Goal: Task Accomplishment & Management: Manage account settings

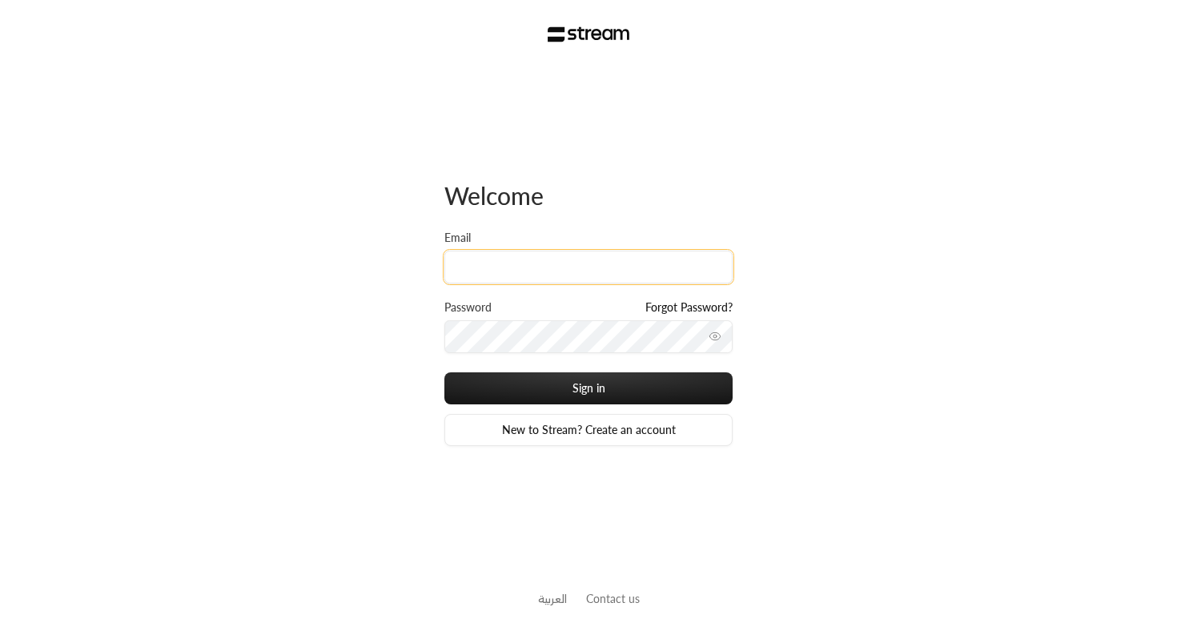
click at [475, 253] on input "Email" at bounding box center [589, 267] width 288 height 33
paste input "[EMAIL_ADDRESS][DOMAIN_NAME]"
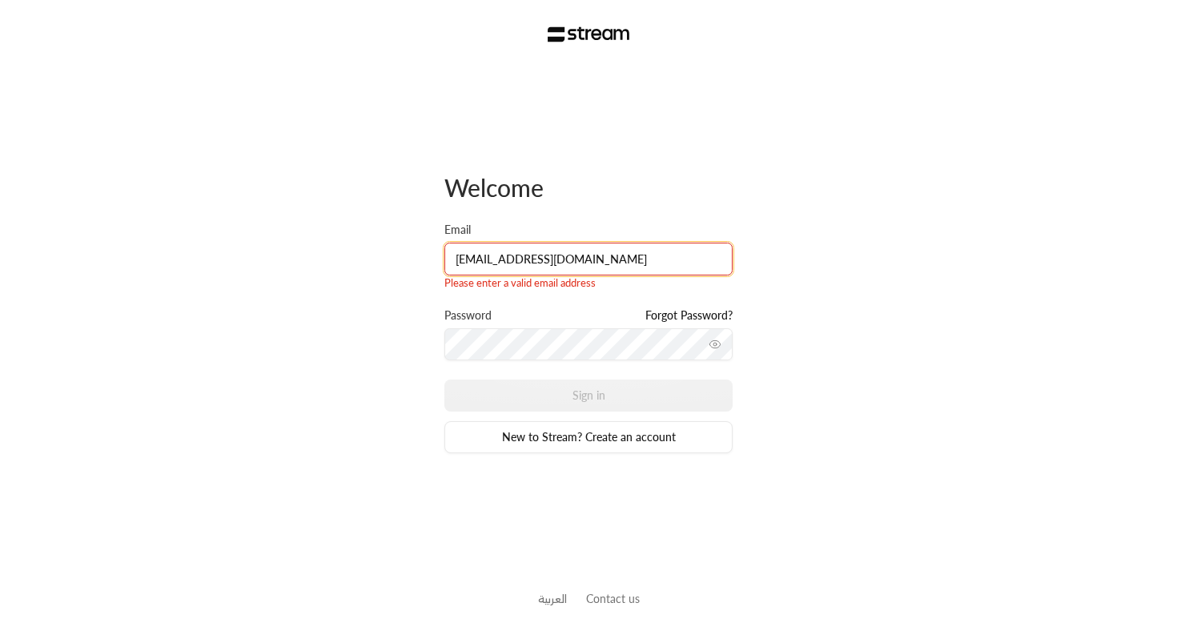
click at [509, 261] on input "[EMAIL_ADDRESS][DOMAIN_NAME]" at bounding box center [589, 259] width 288 height 33
click at [457, 262] on input "[EMAIL_ADDRESS][DOMAIN_NAME]" at bounding box center [589, 259] width 288 height 33
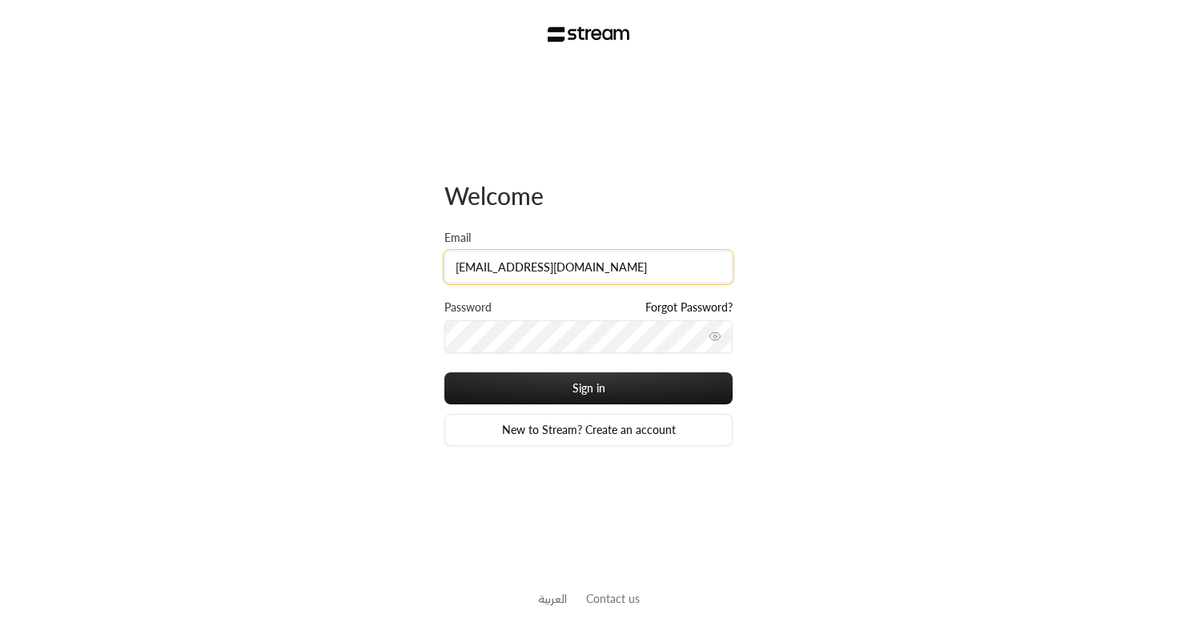
type input "[EMAIL_ADDRESS][DOMAIN_NAME]"
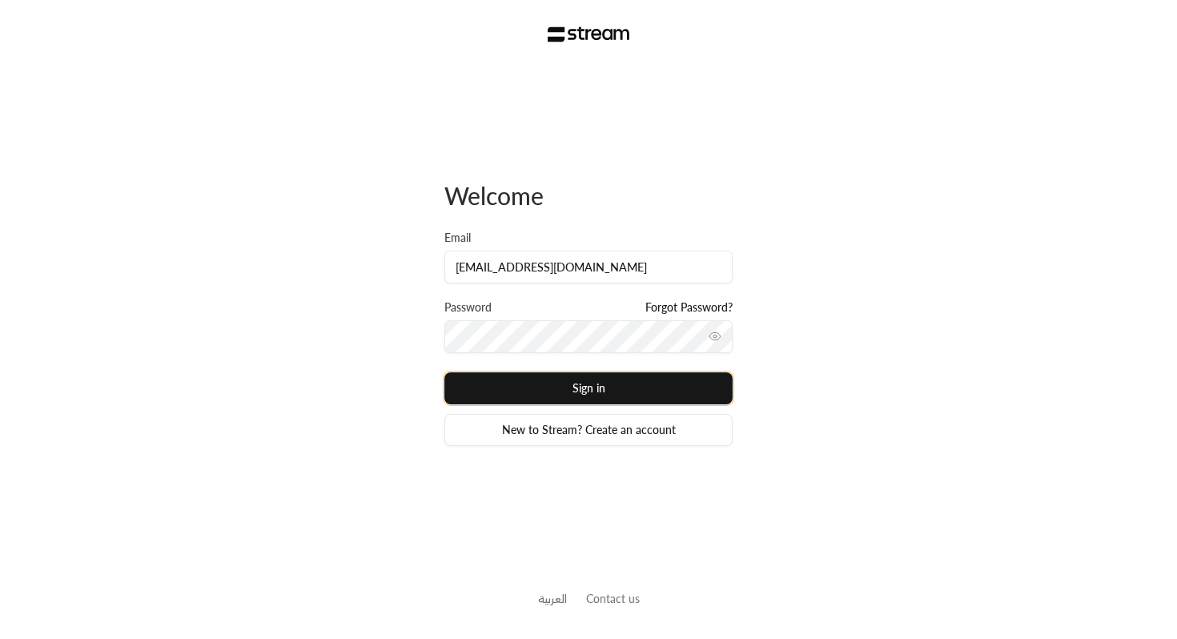
click at [531, 386] on button "Sign in" at bounding box center [589, 388] width 288 height 32
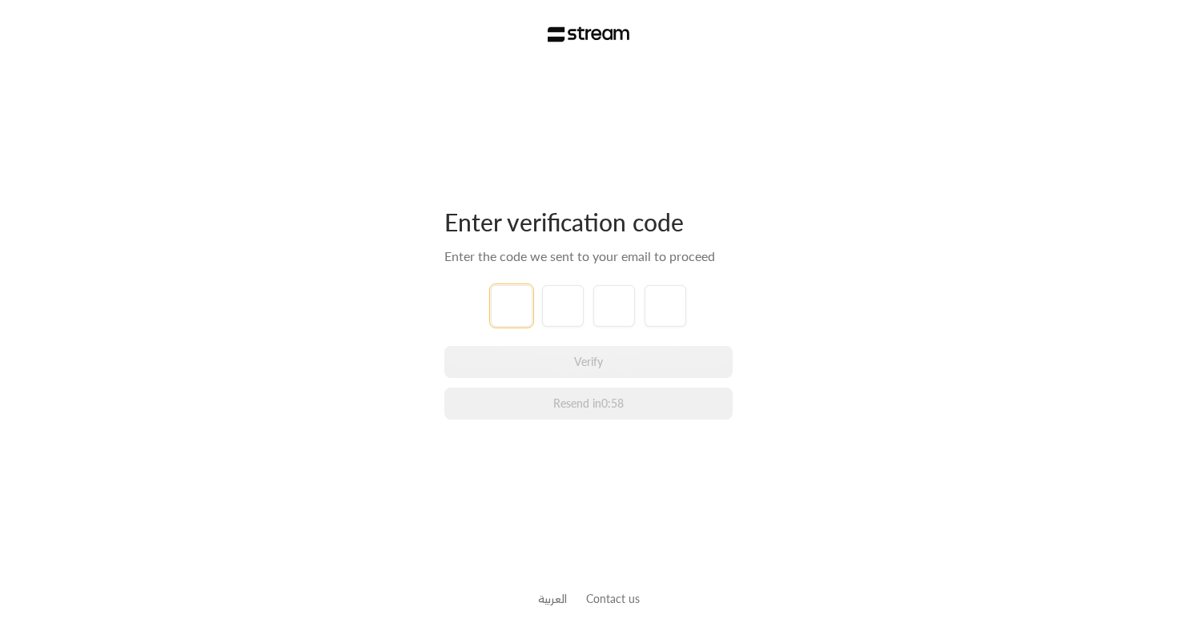
type input "1"
type input "2"
type input "3"
type input "4"
